Goal: Information Seeking & Learning: Learn about a topic

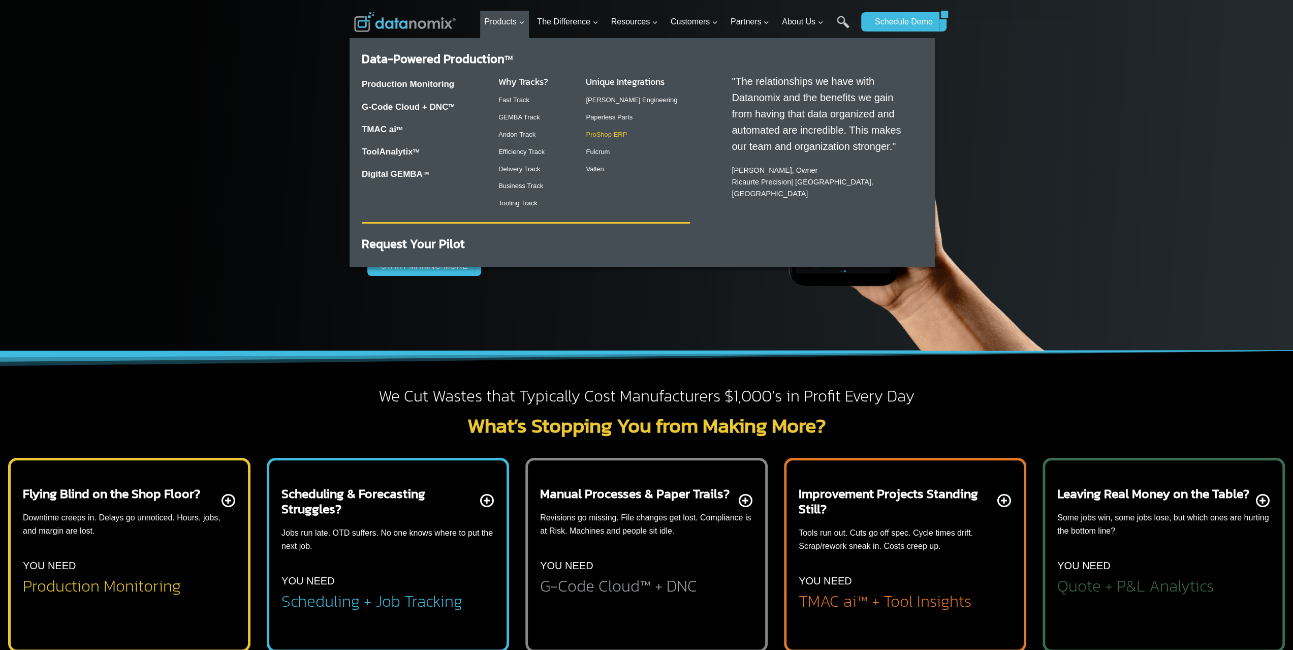
click at [614, 136] on link "ProShop ERP" at bounding box center [606, 135] width 41 height 8
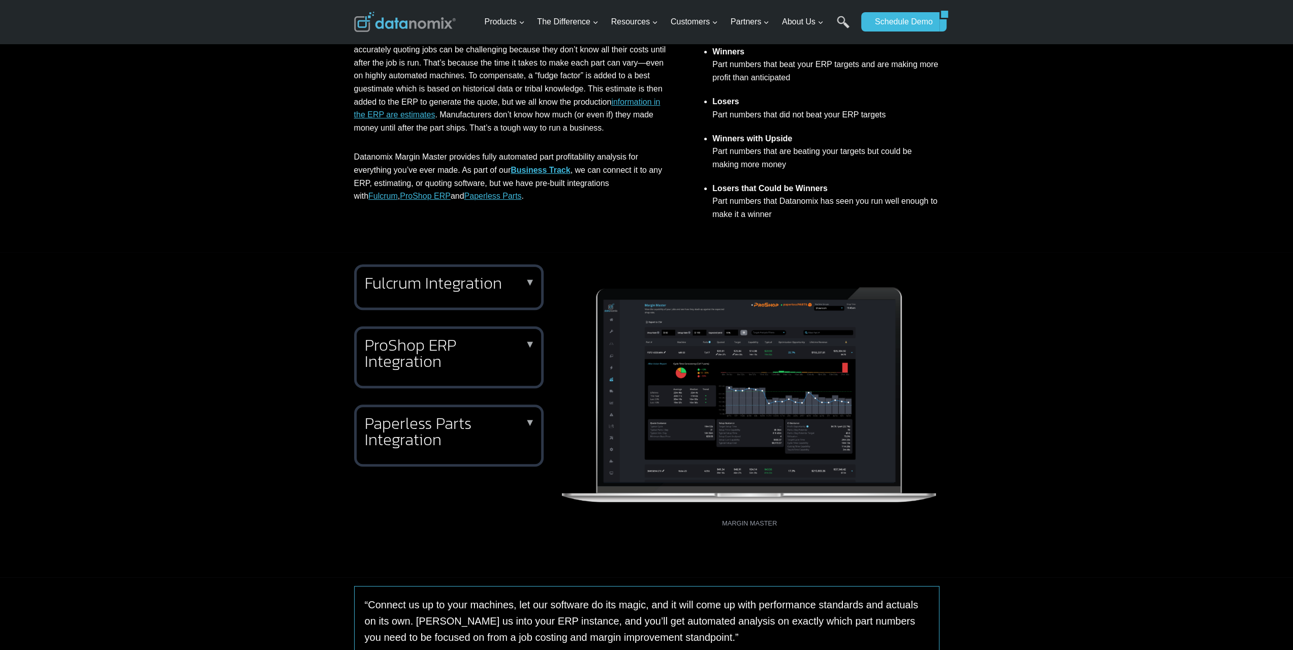
scroll to position [203, 0]
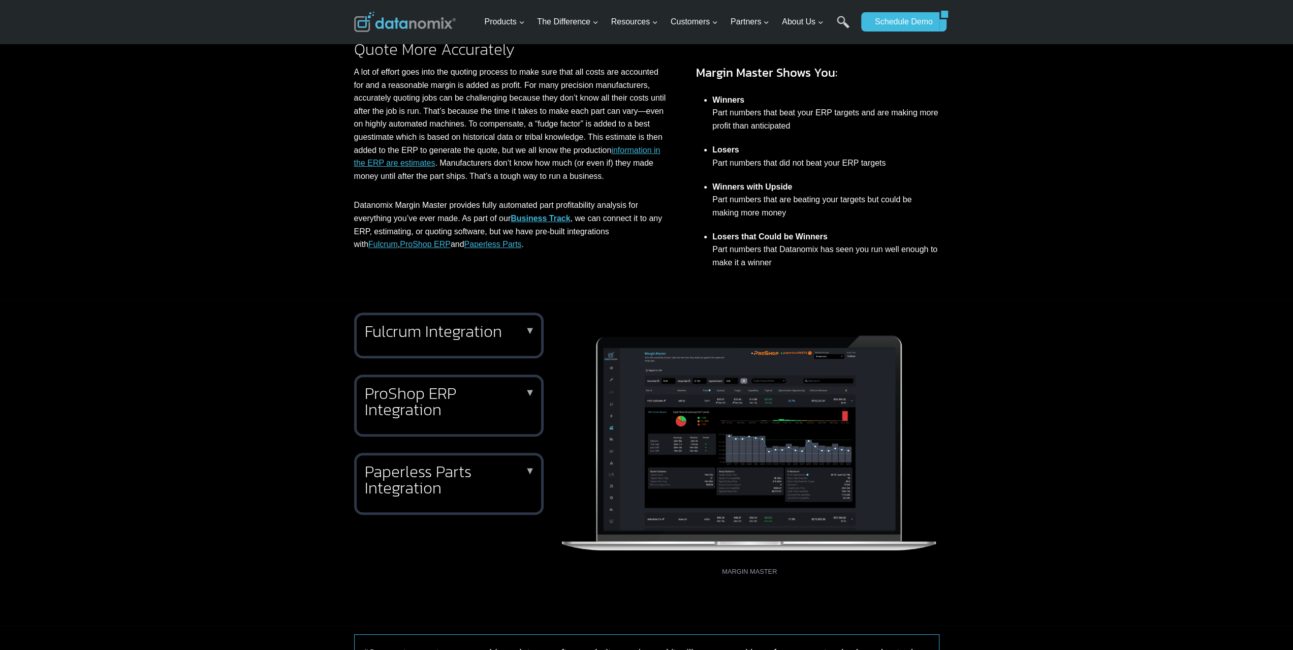
drag, startPoint x: 596, startPoint y: 113, endPoint x: 600, endPoint y: 87, distance: 26.2
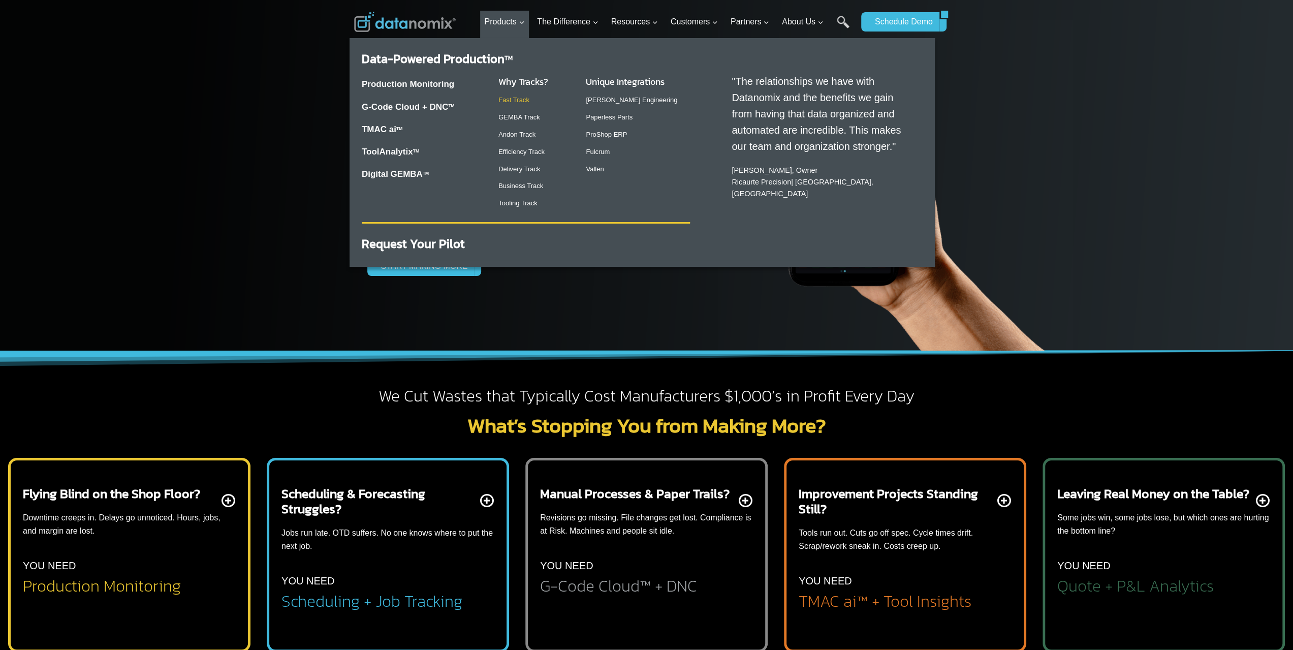
click at [524, 100] on link "Fast Track" at bounding box center [513, 100] width 31 height 8
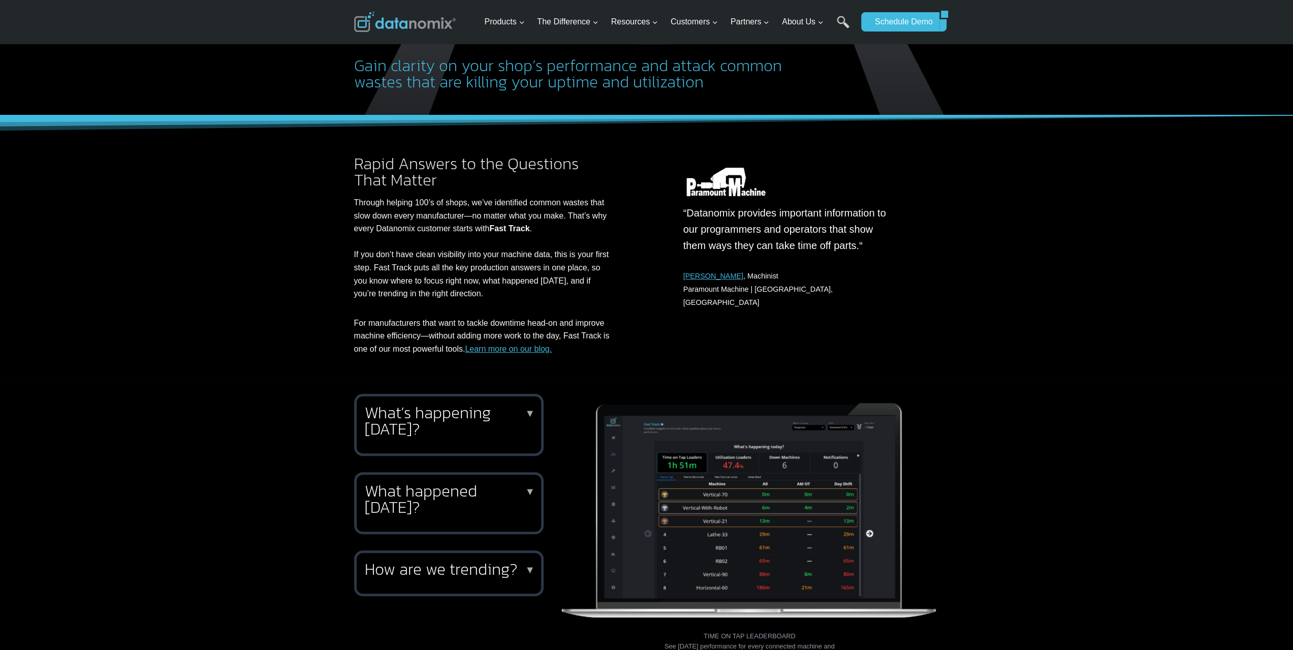
scroll to position [51, 0]
